Goal: Information Seeking & Learning: Learn about a topic

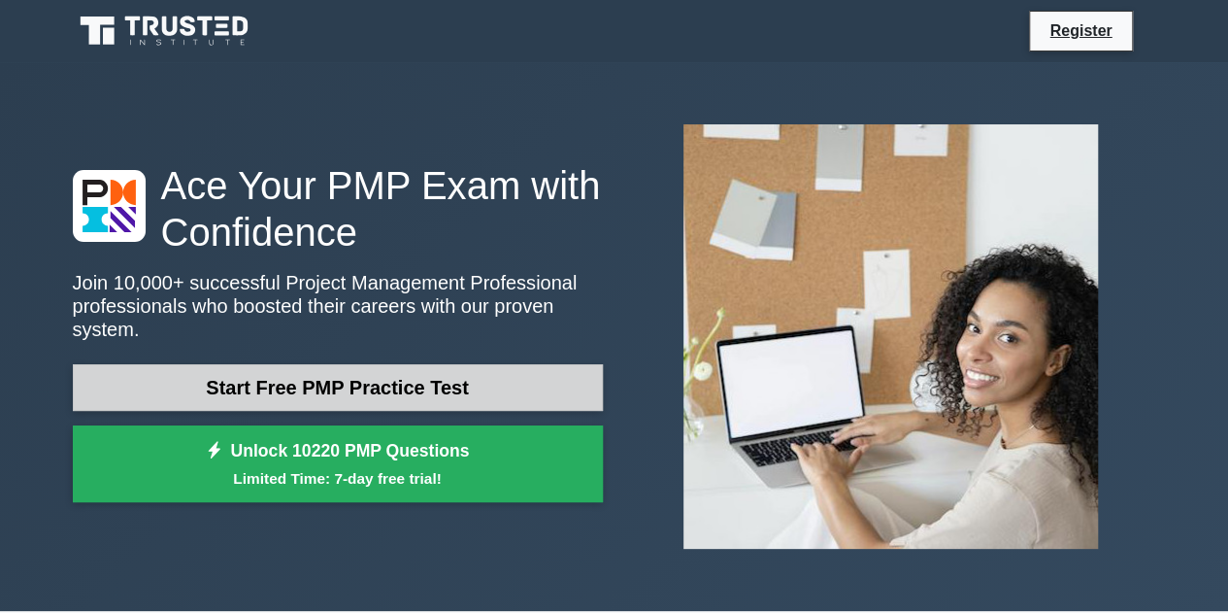
click at [350, 364] on link "Start Free PMP Practice Test" at bounding box center [338, 387] width 530 height 47
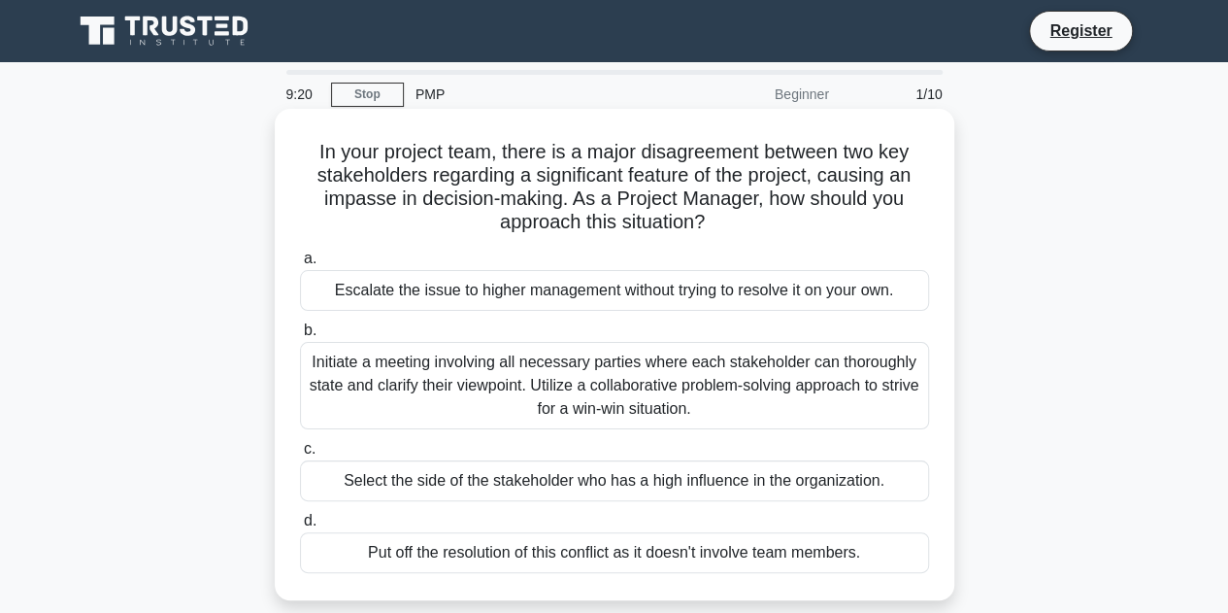
click at [551, 382] on div "Initiate a meeting involving all necessary parties where each stakeholder can t…" at bounding box center [614, 385] width 629 height 87
click at [300, 337] on input "b. Initiate a meeting involving all necessary parties where each stakeholder ca…" at bounding box center [300, 330] width 0 height 13
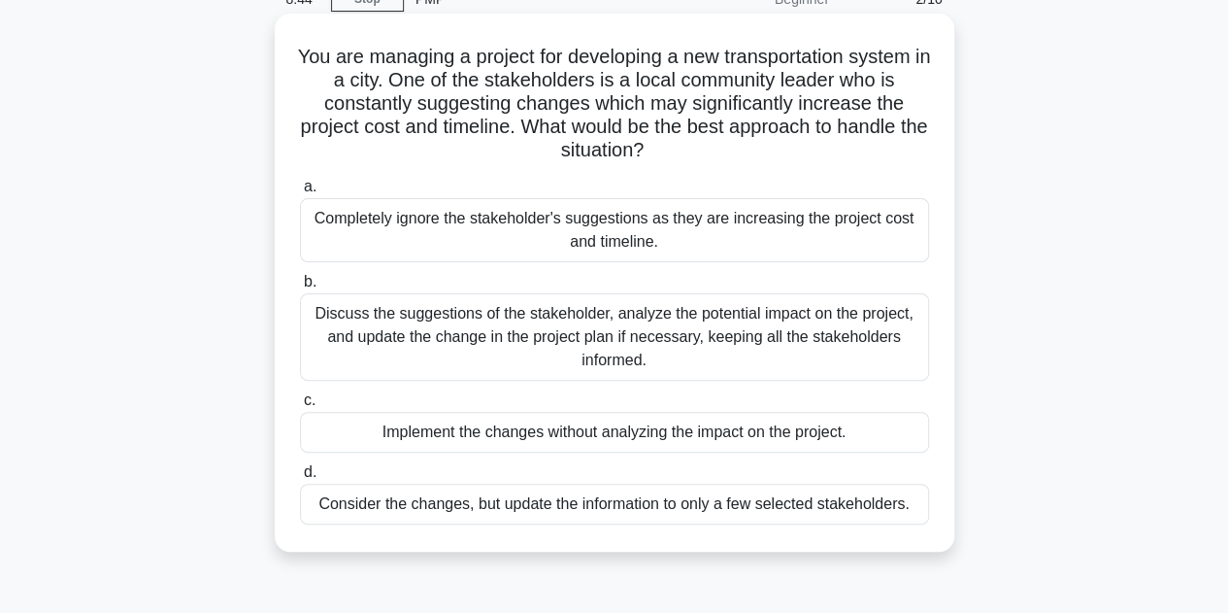
scroll to position [97, 0]
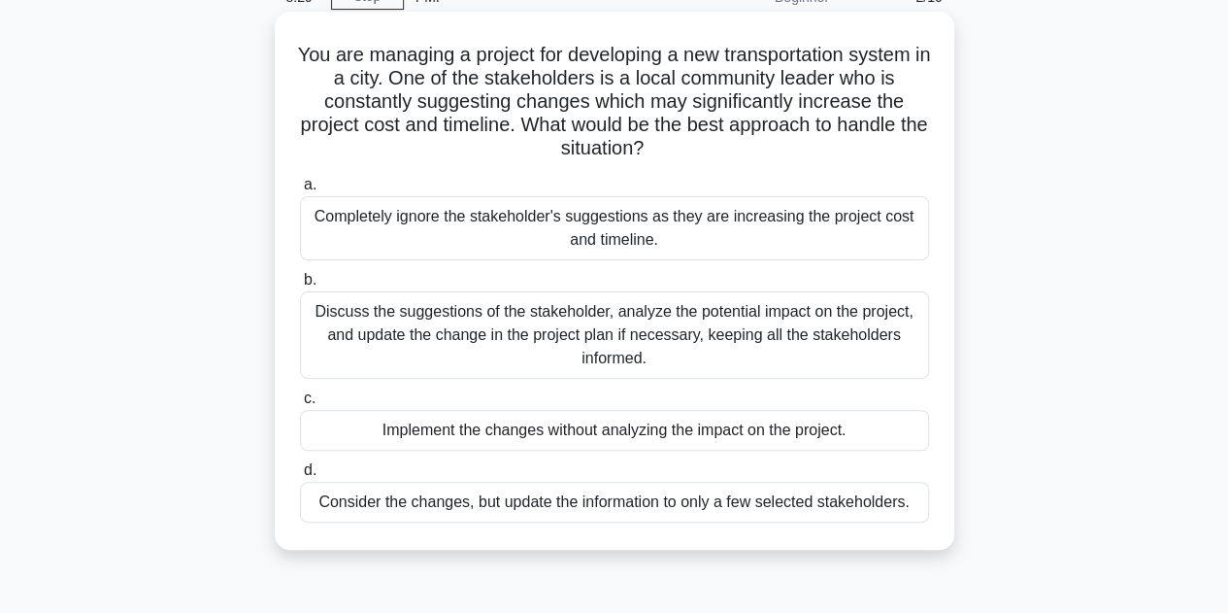
click at [630, 354] on div "Discuss the suggestions of the stakeholder, analyze the potential impact on the…" at bounding box center [614, 334] width 629 height 87
click at [300, 286] on input "b. Discuss the suggestions of the stakeholder, analyze the potential impact on …" at bounding box center [300, 280] width 0 height 13
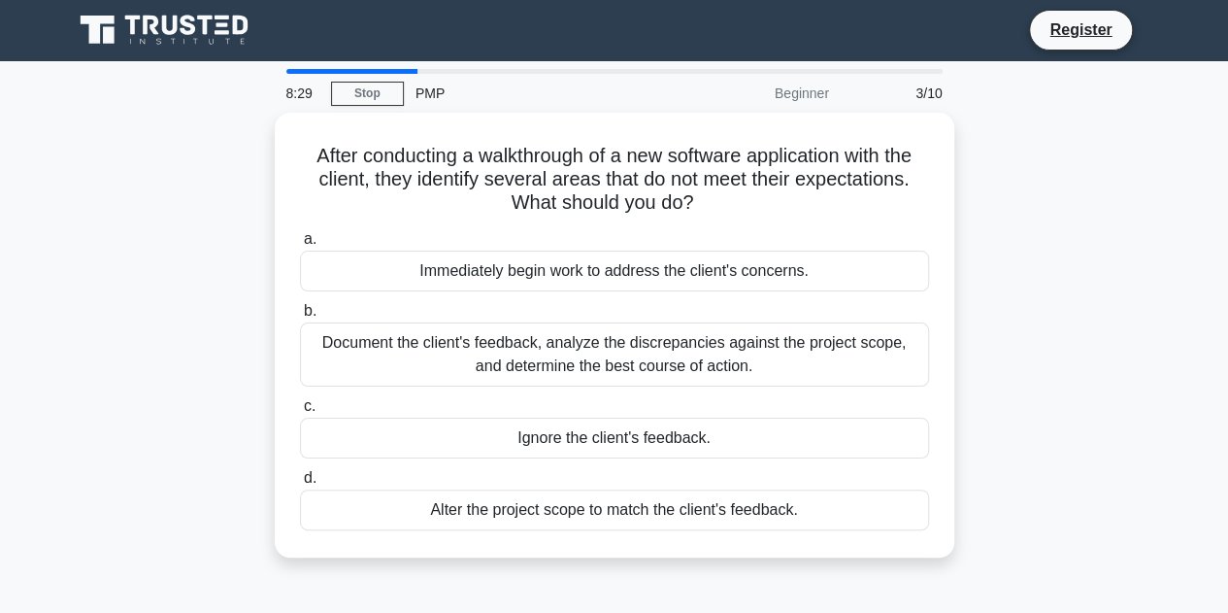
scroll to position [0, 0]
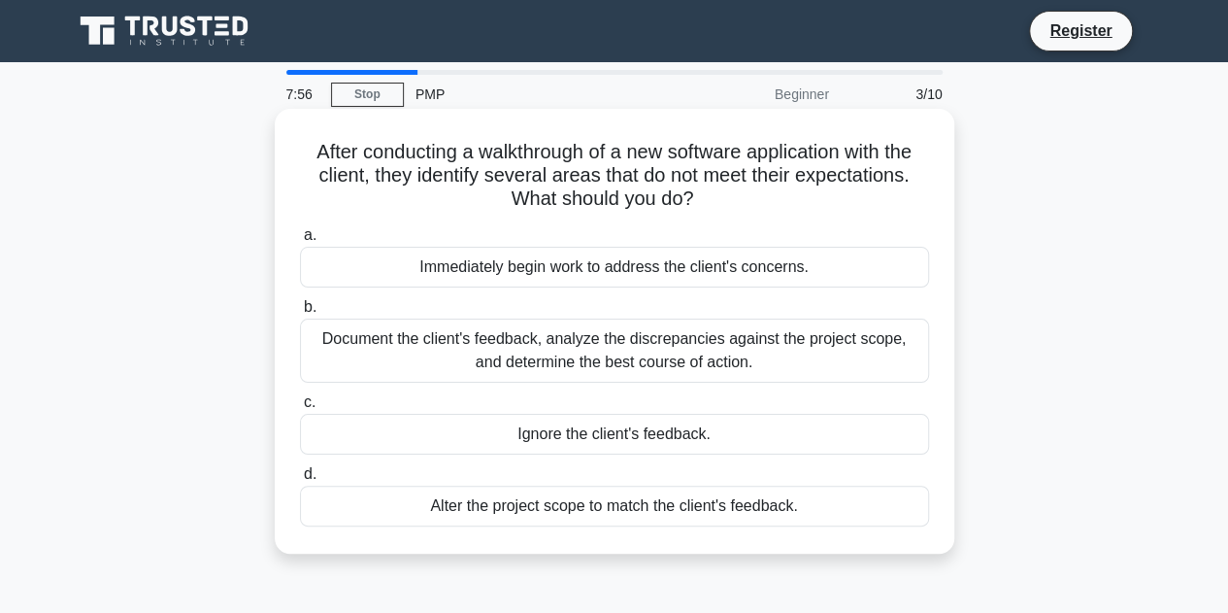
click at [647, 337] on div "Document the client's feedback, analyze the discrepancies against the project s…" at bounding box center [614, 350] width 629 height 64
click at [300, 314] on input "b. Document the client's feedback, analyze the discrepancies against the projec…" at bounding box center [300, 307] width 0 height 13
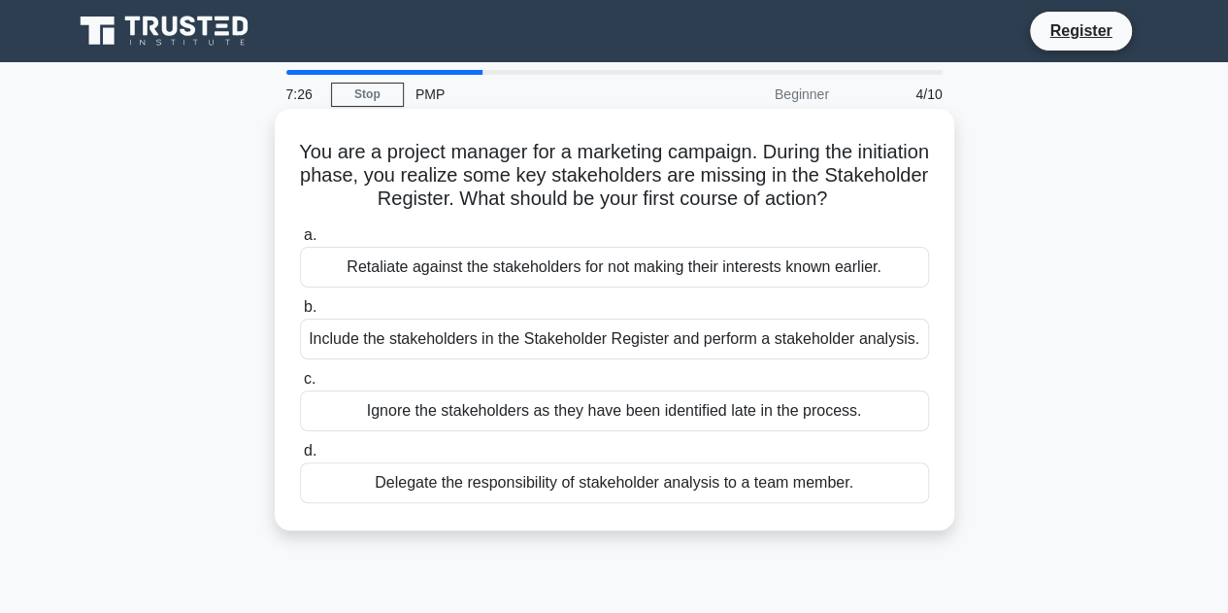
click at [468, 344] on div "Include the stakeholders in the Stakeholder Register and perform a stakeholder …" at bounding box center [614, 338] width 629 height 41
click at [300, 314] on input "b. Include the stakeholders in the Stakeholder Register and perform a stakehold…" at bounding box center [300, 307] width 0 height 13
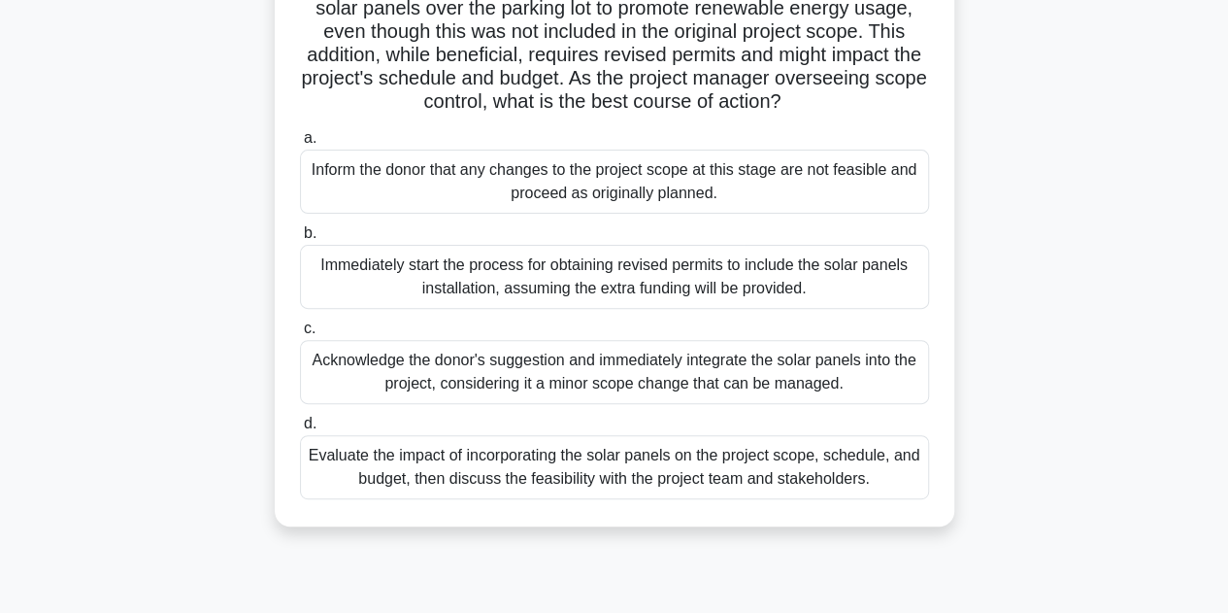
scroll to position [194, 0]
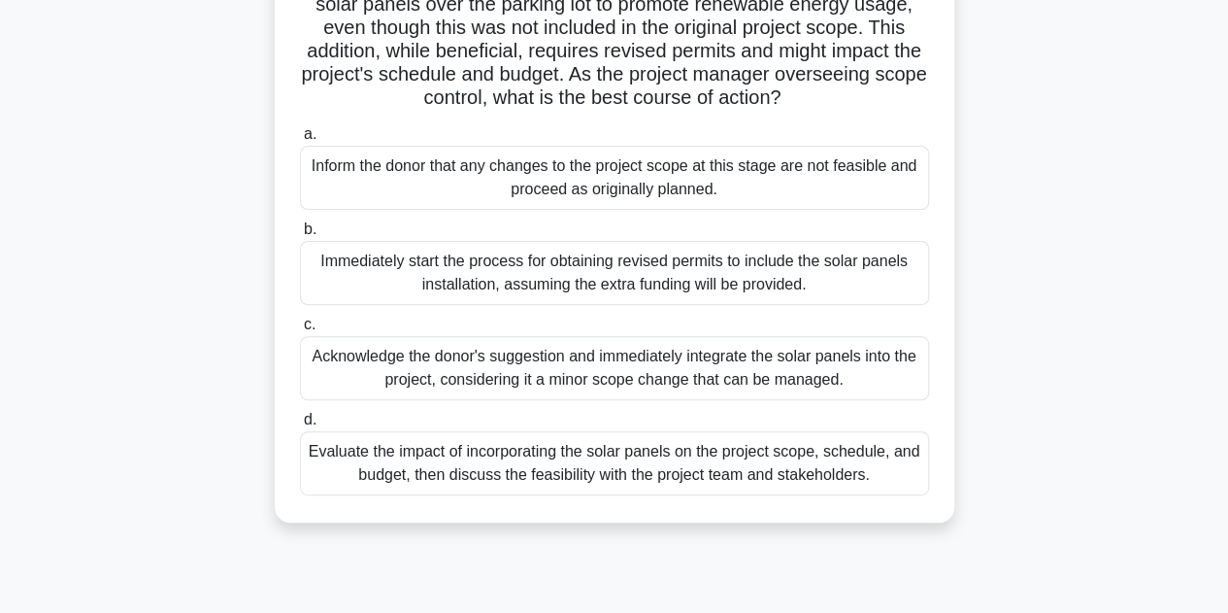
click at [501, 195] on div "Inform the donor that any changes to the project scope at this stage are not fe…" at bounding box center [614, 178] width 629 height 64
click at [300, 141] on input "a. Inform the donor that any changes to the project scope at this stage are not…" at bounding box center [300, 134] width 0 height 13
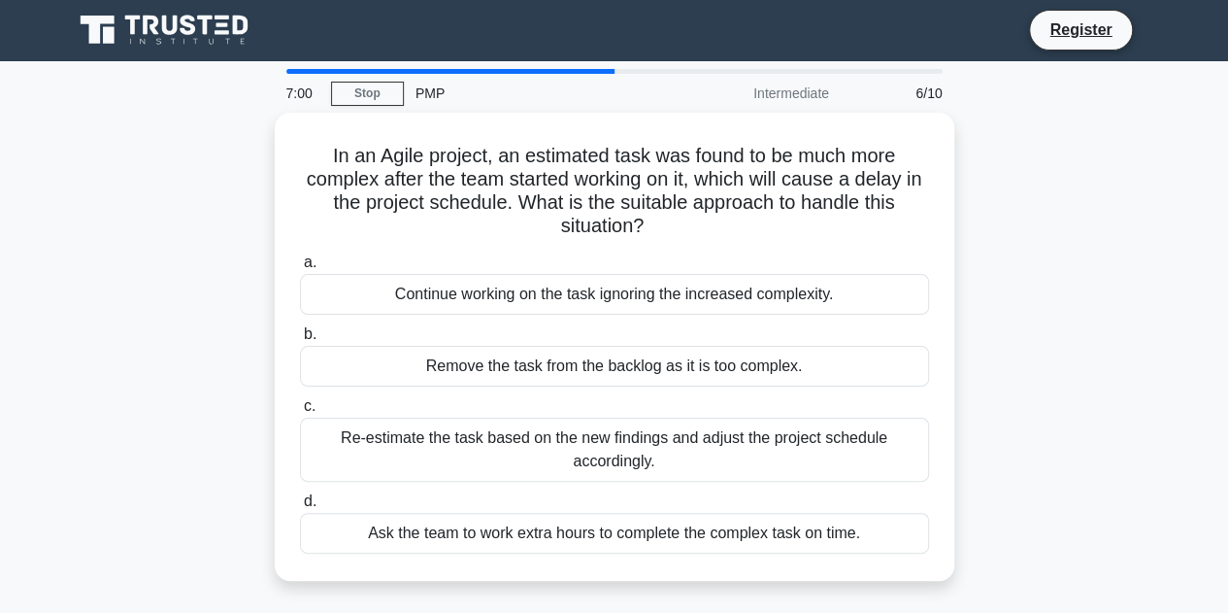
scroll to position [0, 0]
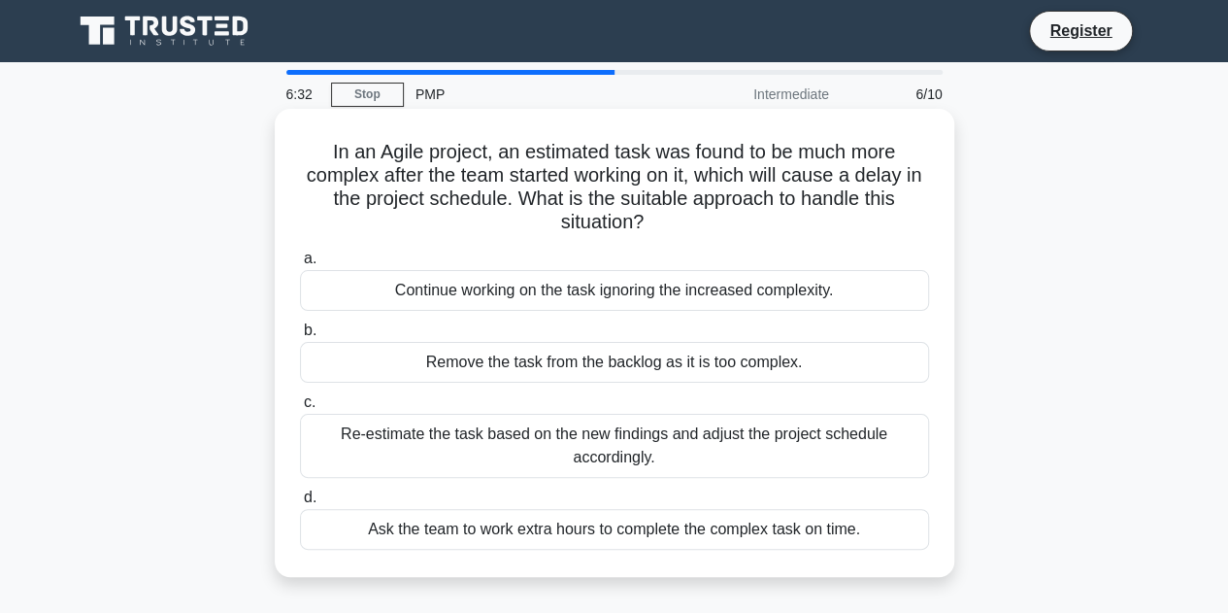
click at [516, 448] on div "Re-estimate the task based on the new findings and adjust the project schedule …" at bounding box center [614, 446] width 629 height 64
click at [300, 409] on input "c. Re-estimate the task based on the new findings and adjust the project schedu…" at bounding box center [300, 402] width 0 height 13
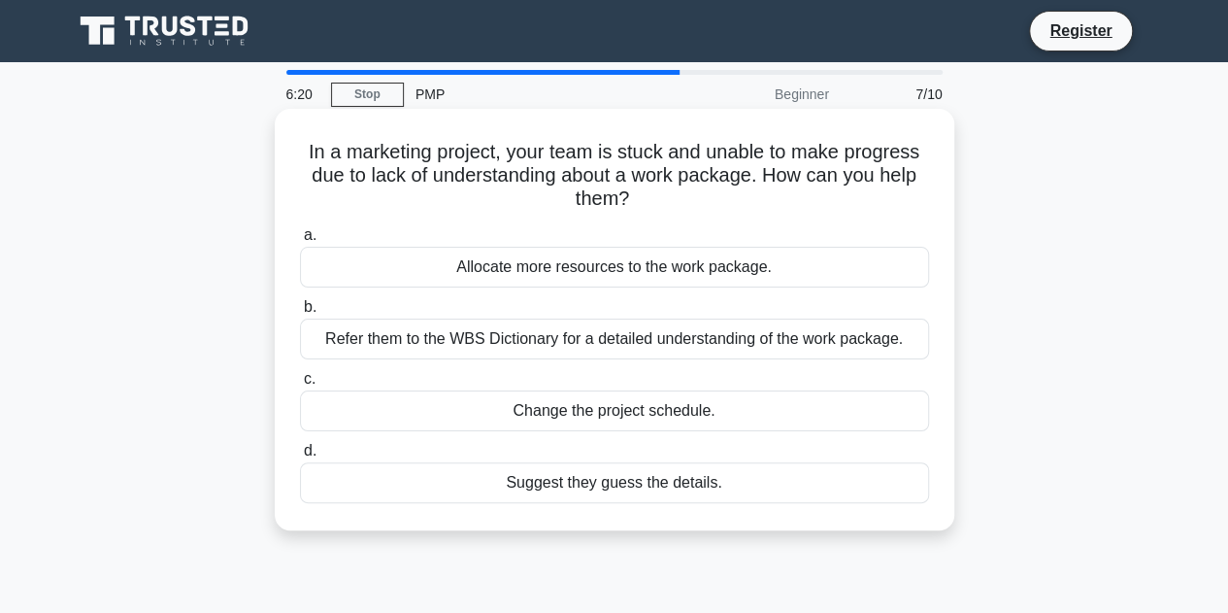
drag, startPoint x: 300, startPoint y: 153, endPoint x: 803, endPoint y: 204, distance: 505.4
click at [803, 204] on h5 "In a marketing project, your team is stuck and unable to make progress due to l…" at bounding box center [614, 176] width 633 height 72
click at [644, 413] on div "Change the project schedule." at bounding box center [614, 410] width 629 height 41
click at [300, 385] on input "c. Change the project schedule." at bounding box center [300, 379] width 0 height 13
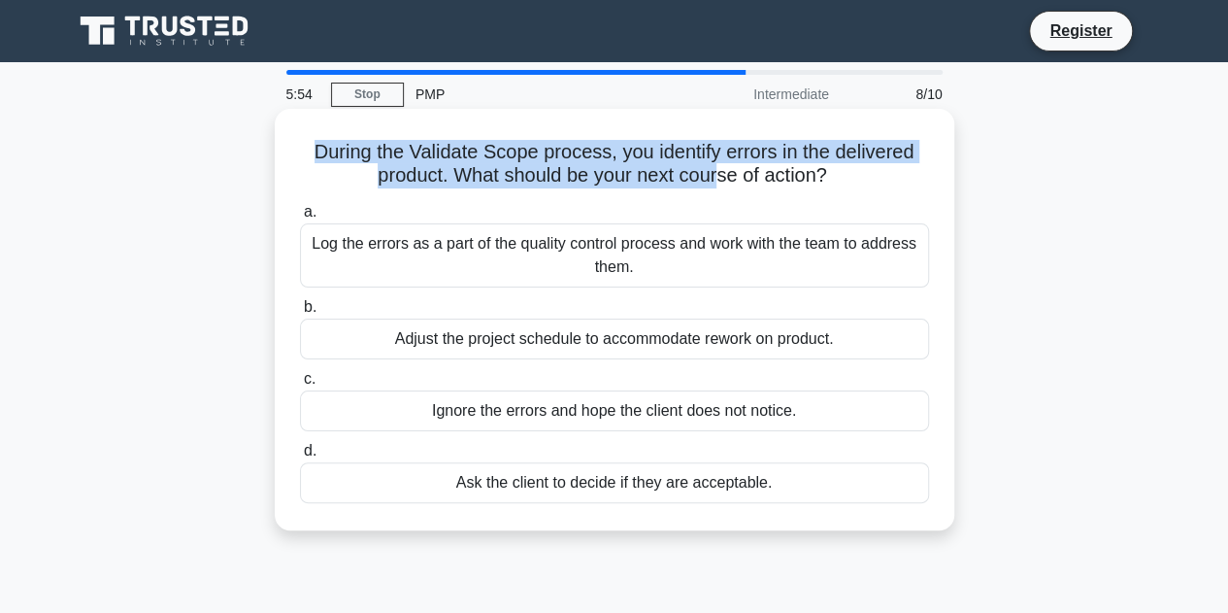
drag, startPoint x: 302, startPoint y: 150, endPoint x: 717, endPoint y: 175, distance: 416.2
click at [717, 175] on h5 "During the Validate Scope process, you identify errors in the delivered product…" at bounding box center [614, 164] width 633 height 49
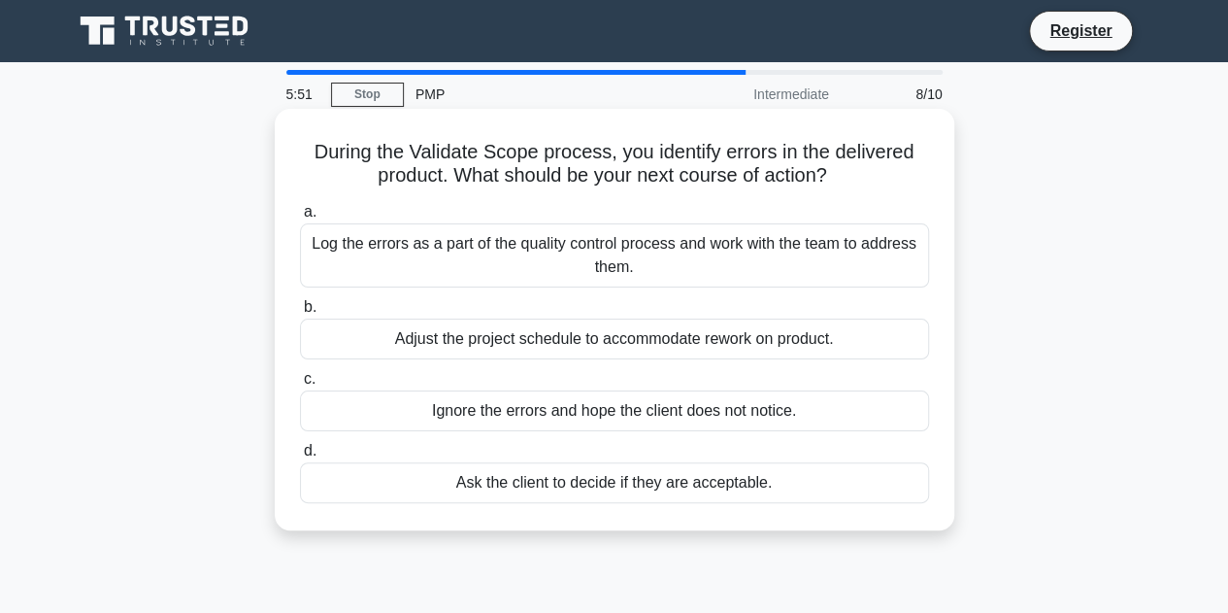
click at [434, 248] on div "Log the errors as a part of the quality control process and work with the team …" at bounding box center [614, 255] width 629 height 64
click at [300, 218] on input "a. Log the errors as a part of the quality control process and work with the te…" at bounding box center [300, 212] width 0 height 13
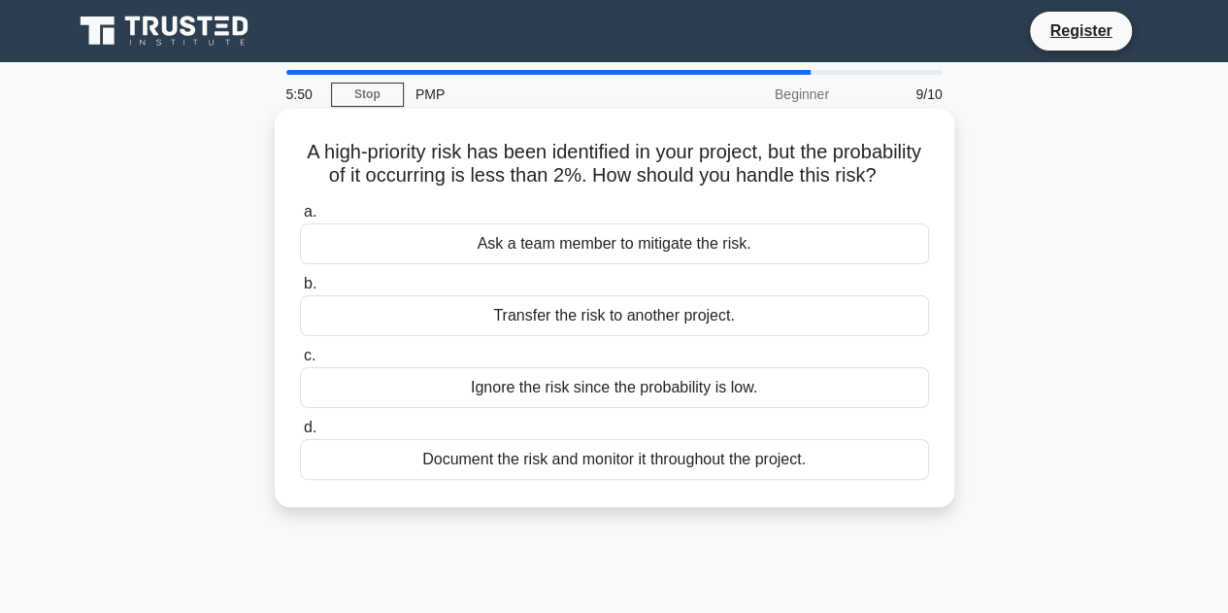
click at [439, 261] on div "Ask a team member to mitigate the risk." at bounding box center [614, 243] width 629 height 41
click at [300, 218] on input "a. Ask a team member to mitigate the risk." at bounding box center [300, 212] width 0 height 13
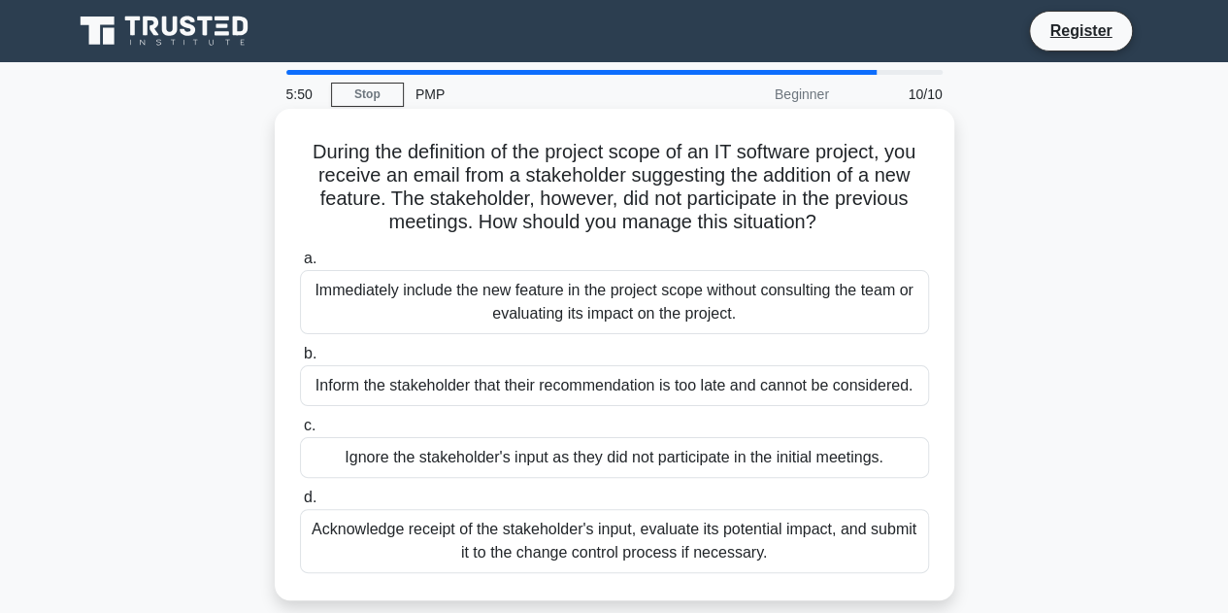
click at [425, 290] on div "Immediately include the new feature in the project scope without consulting the…" at bounding box center [614, 302] width 629 height 64
click at [300, 265] on input "a. Immediately include the new feature in the project scope without consulting …" at bounding box center [300, 258] width 0 height 13
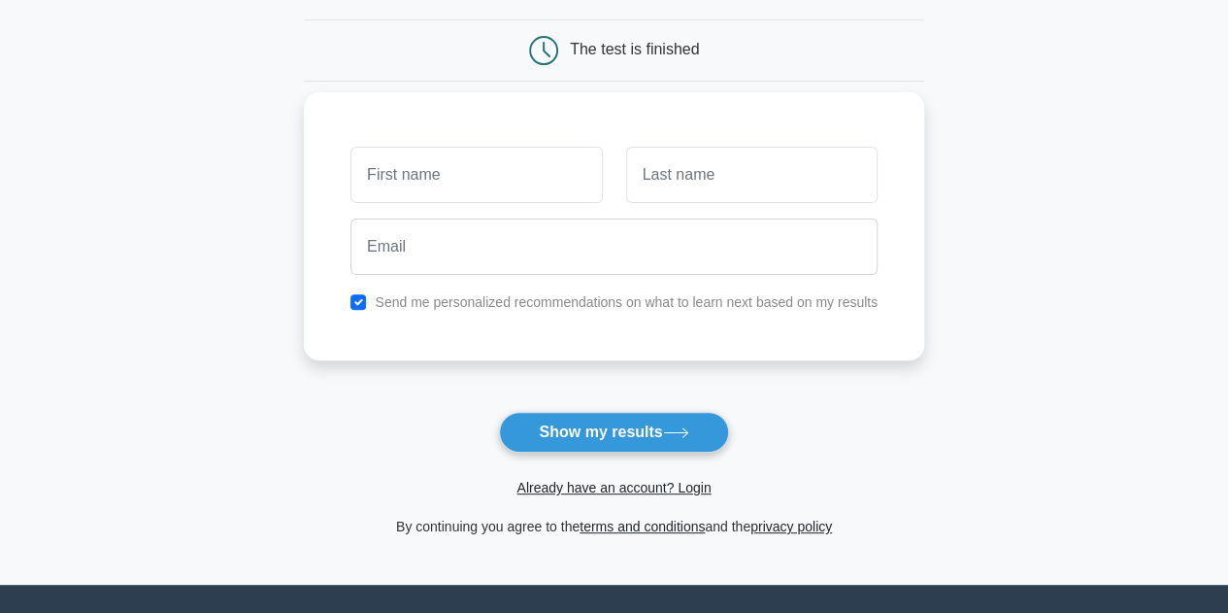
scroll to position [194, 0]
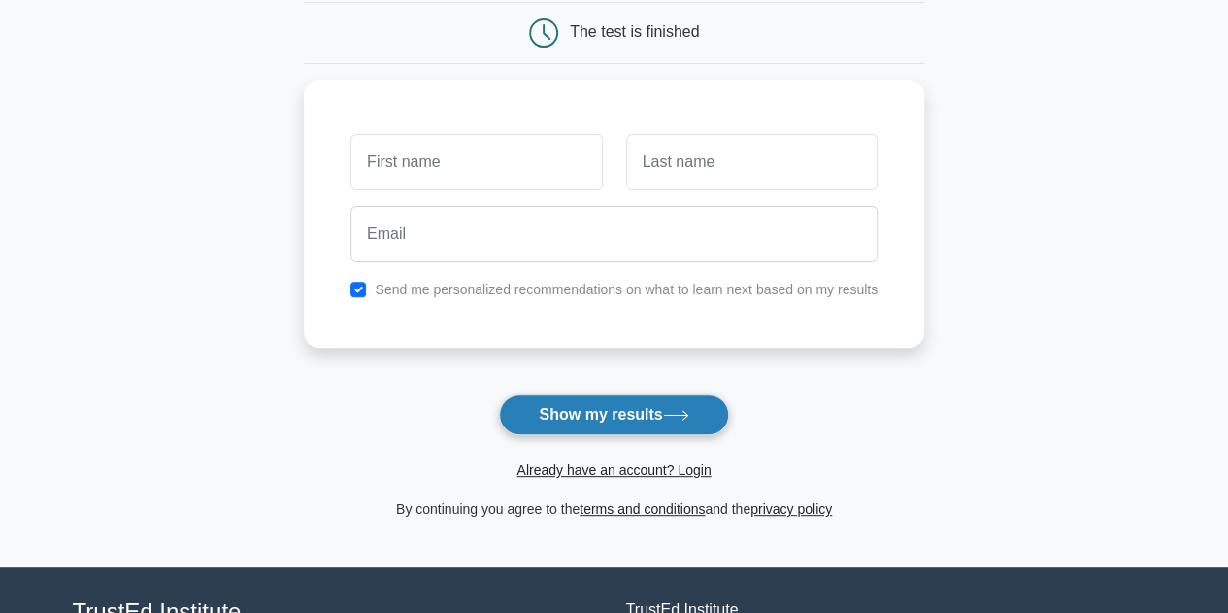
click at [566, 403] on button "Show my results" at bounding box center [613, 414] width 229 height 41
